Goal: Transaction & Acquisition: Obtain resource

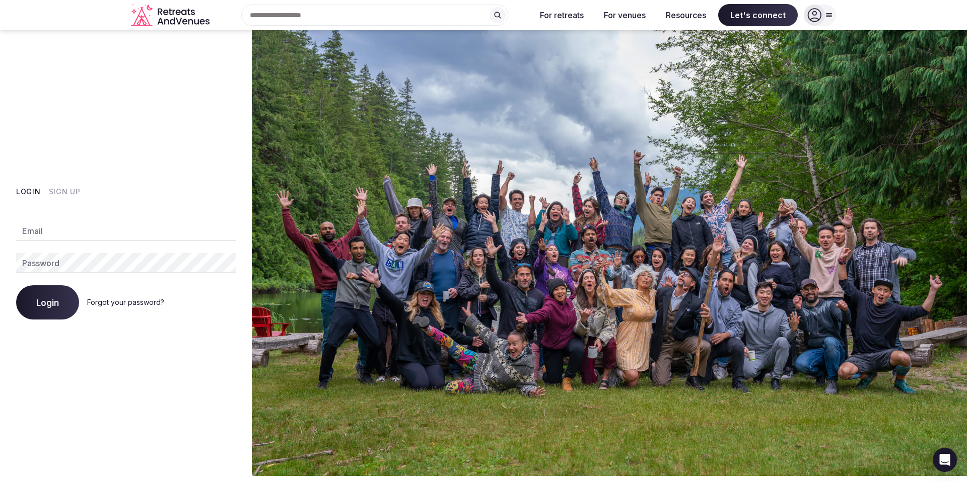
click at [153, 233] on input "Email" at bounding box center [125, 231] width 219 height 20
type input "**********"
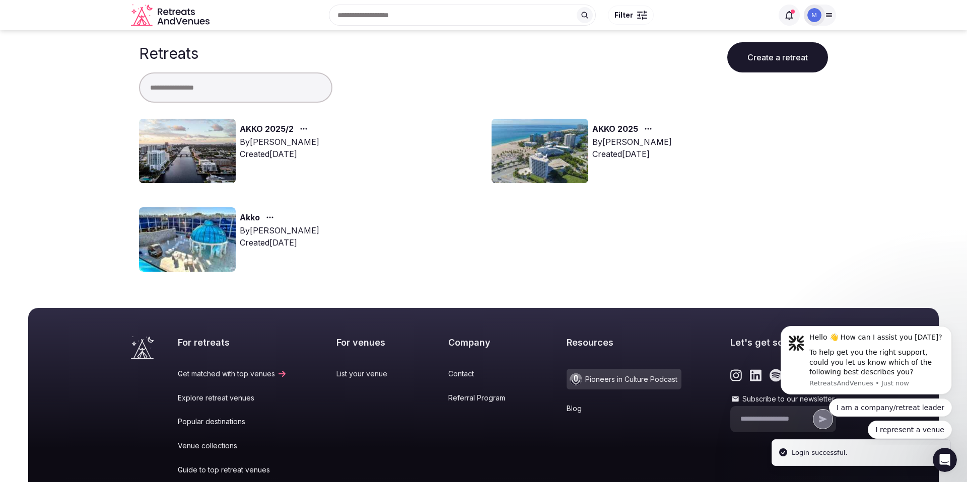
click at [202, 146] on img at bounding box center [187, 151] width 97 height 64
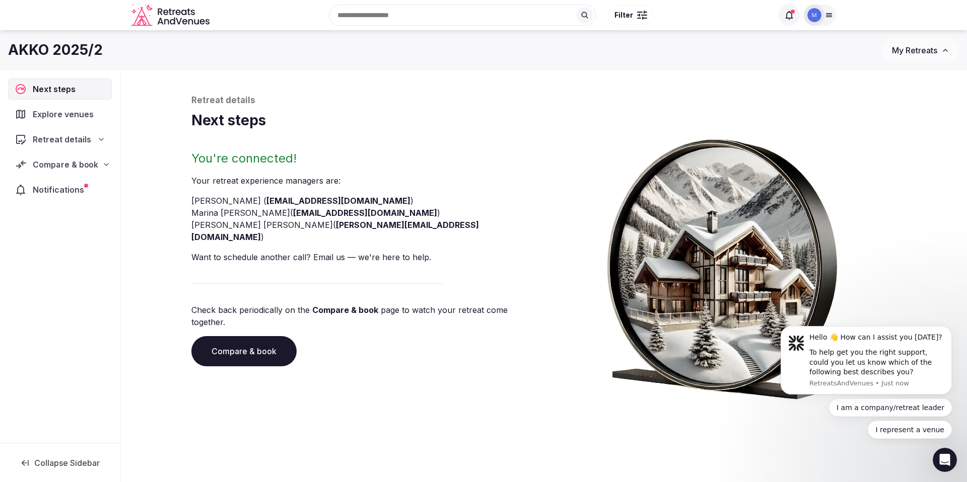
click at [64, 164] on span "Compare & book" at bounding box center [65, 165] width 65 height 12
click at [67, 203] on span "Proposals requested (4)" at bounding box center [66, 207] width 84 height 20
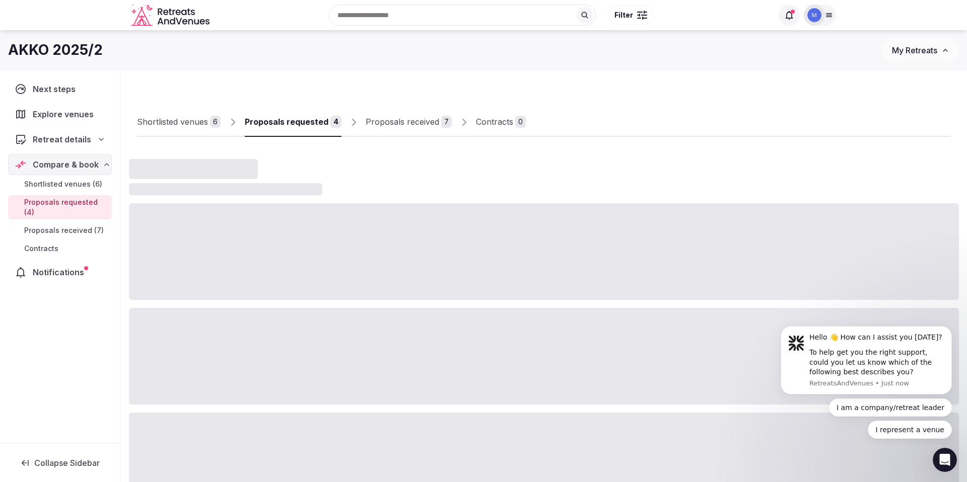
click at [66, 226] on span "Proposals received (7)" at bounding box center [64, 231] width 80 height 10
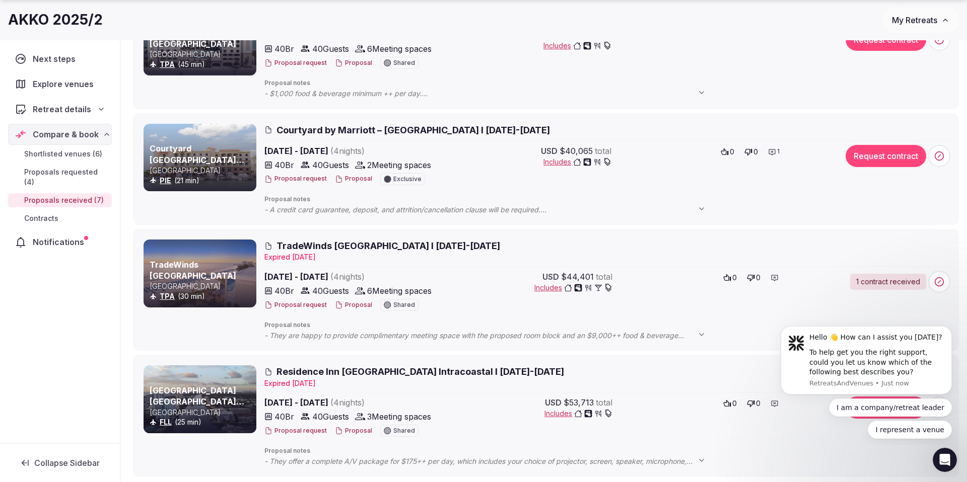
scroll to position [610, 0]
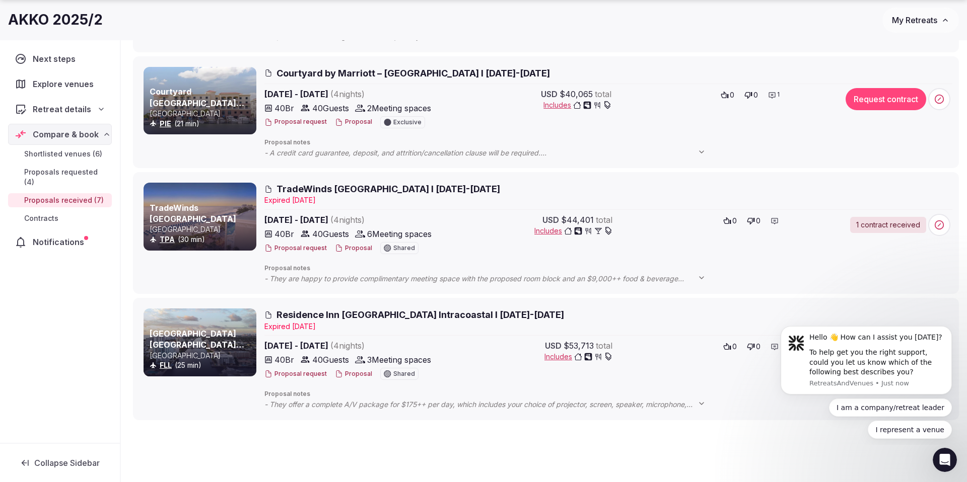
click at [296, 190] on span "TradeWinds [GEOGRAPHIC_DATA] I [DATE]-[DATE]" at bounding box center [388, 189] width 224 height 13
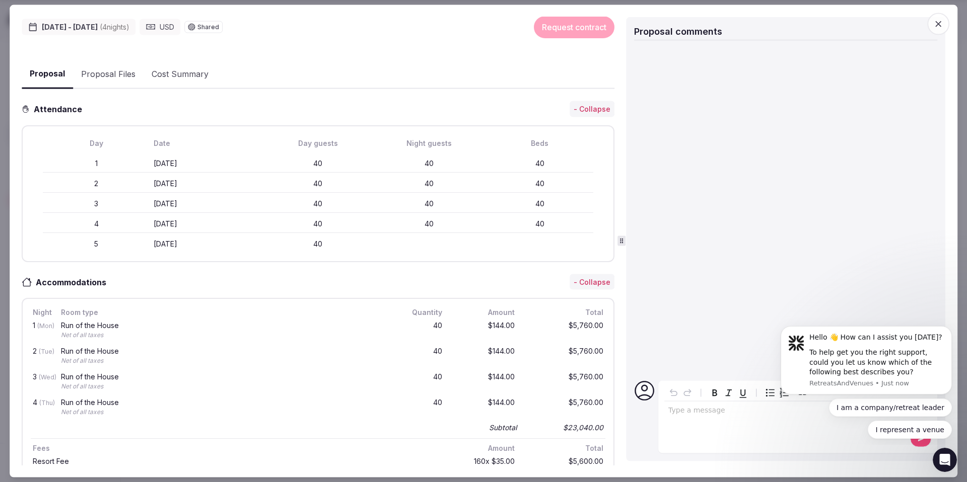
scroll to position [0, 0]
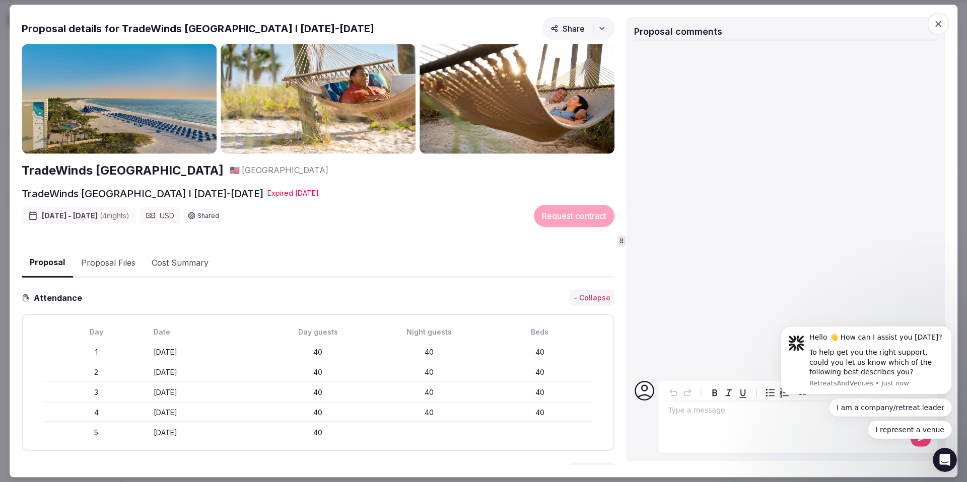
click at [134, 261] on button "Proposal Files" at bounding box center [108, 262] width 70 height 29
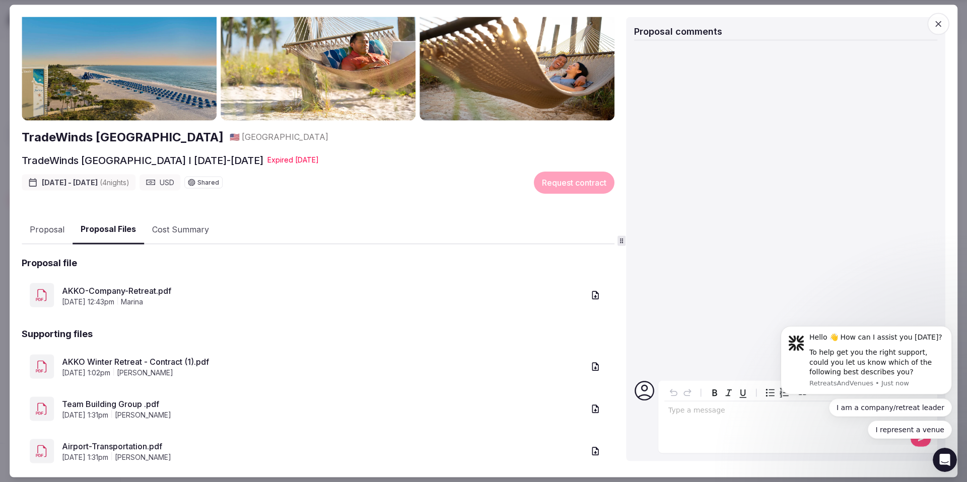
scroll to position [59, 0]
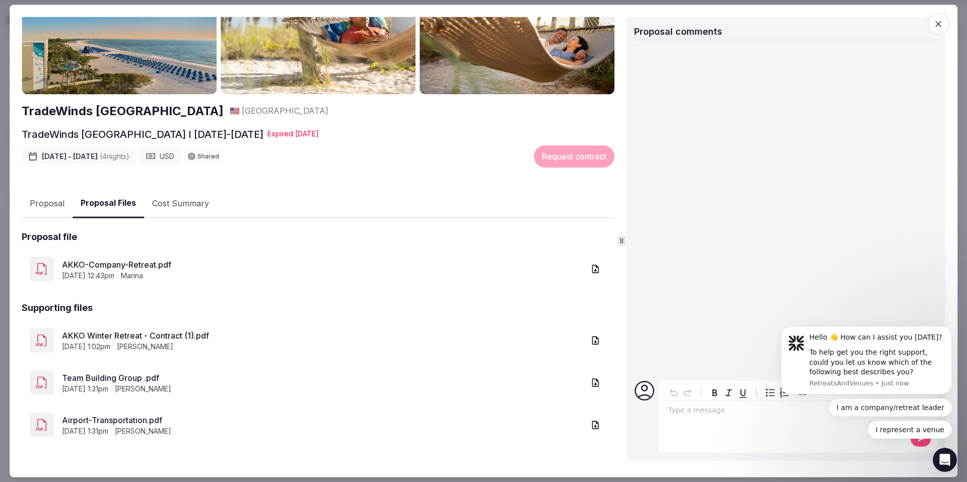
click at [155, 335] on link "AKKO Winter Retreat - Contract (1).pdf" at bounding box center [323, 335] width 522 height 12
